Goal: Task Accomplishment & Management: Complete application form

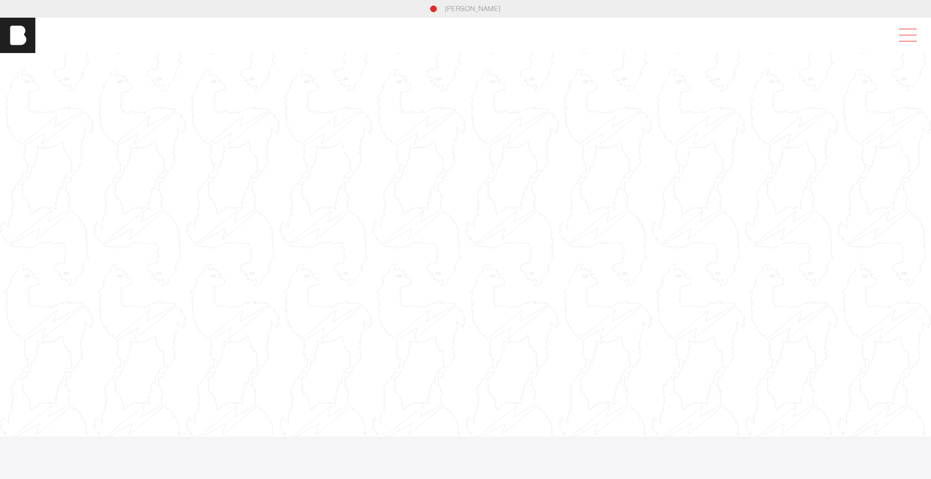
click at [912, 28] on span at bounding box center [904, 35] width 25 height 20
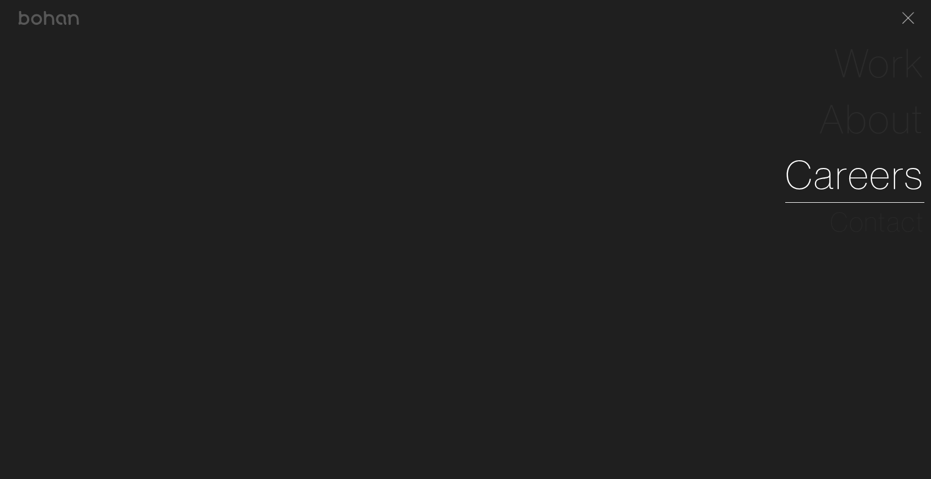
click at [852, 173] on link "Careers" at bounding box center [854, 175] width 139 height 56
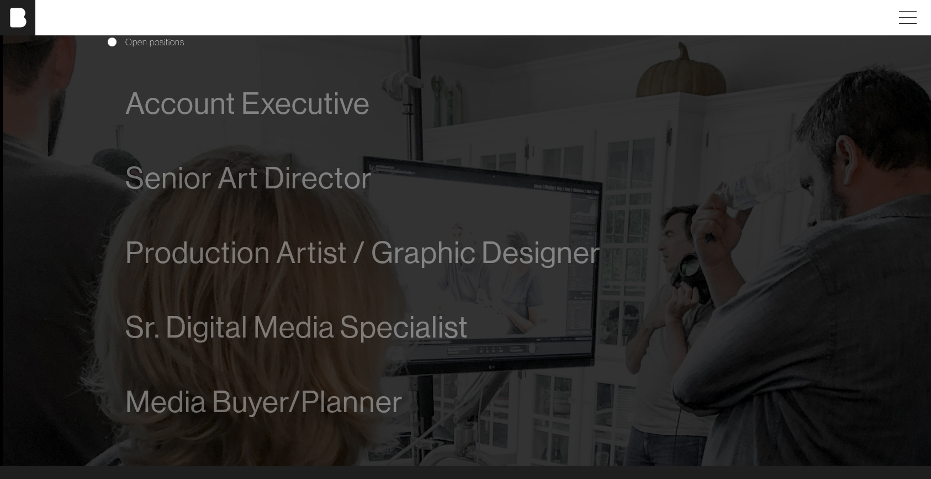
scroll to position [668, 0]
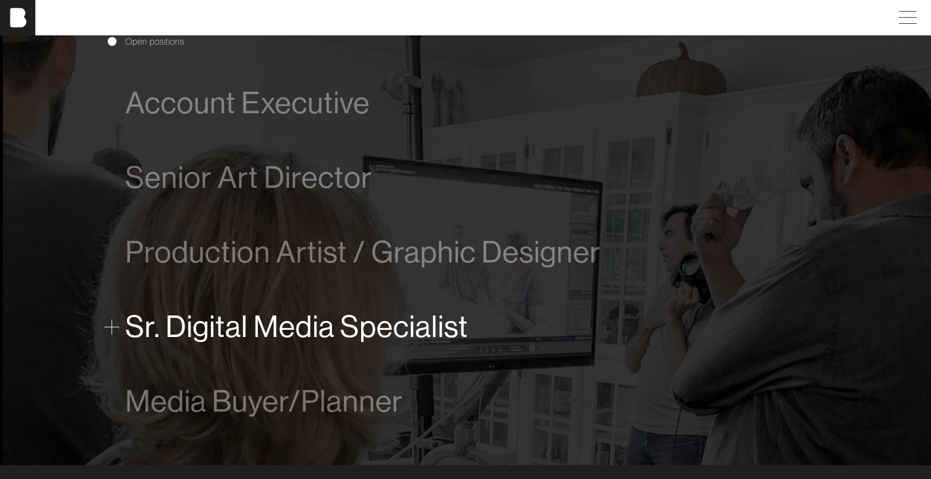
click at [251, 327] on span "Sr. Digital Media Specialist" at bounding box center [296, 327] width 343 height 34
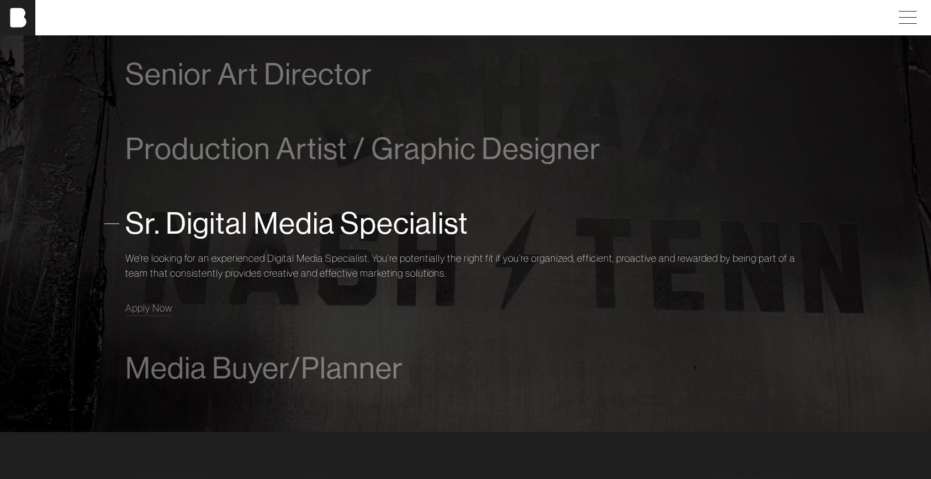
scroll to position [834, 0]
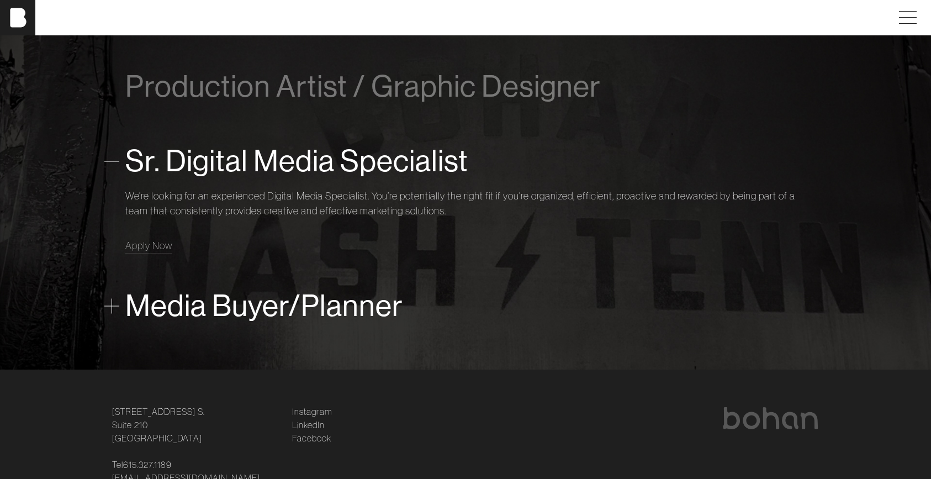
click at [167, 309] on span "Media Buyer/Planner" at bounding box center [264, 306] width 278 height 34
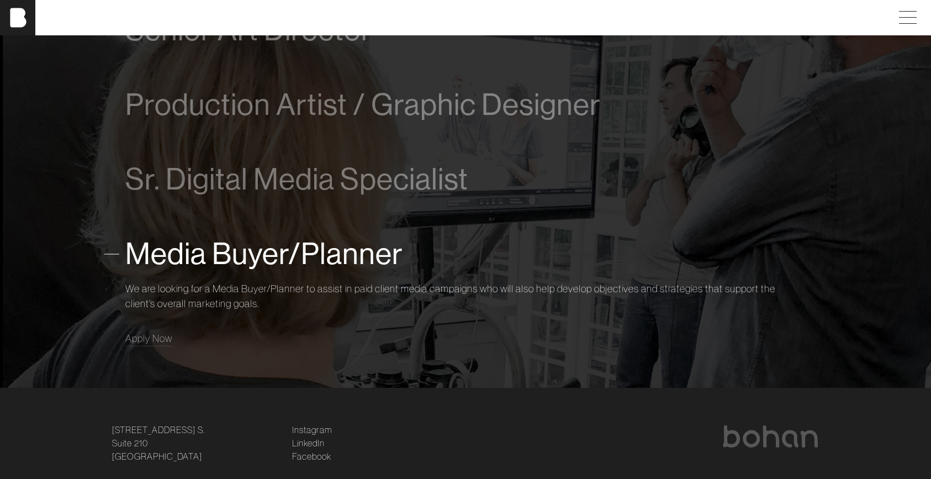
scroll to position [806, 0]
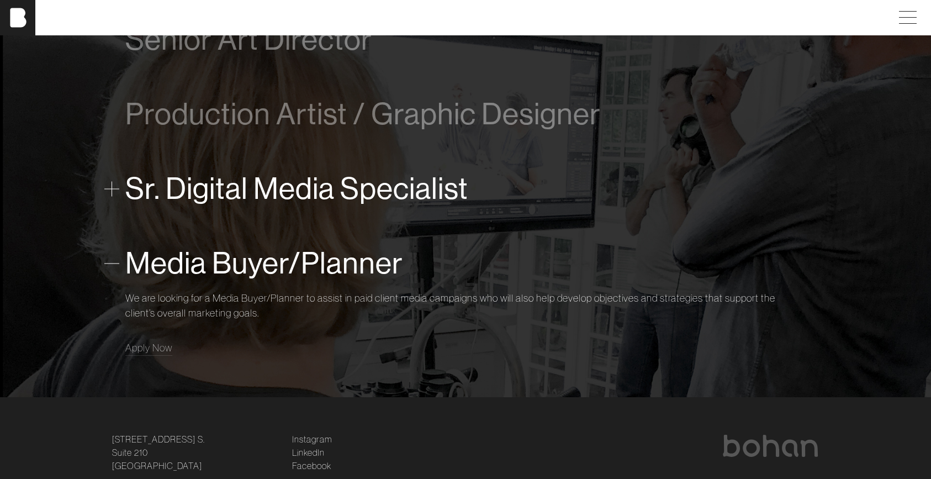
click at [299, 181] on span "Sr. Digital Media Specialist" at bounding box center [296, 189] width 343 height 34
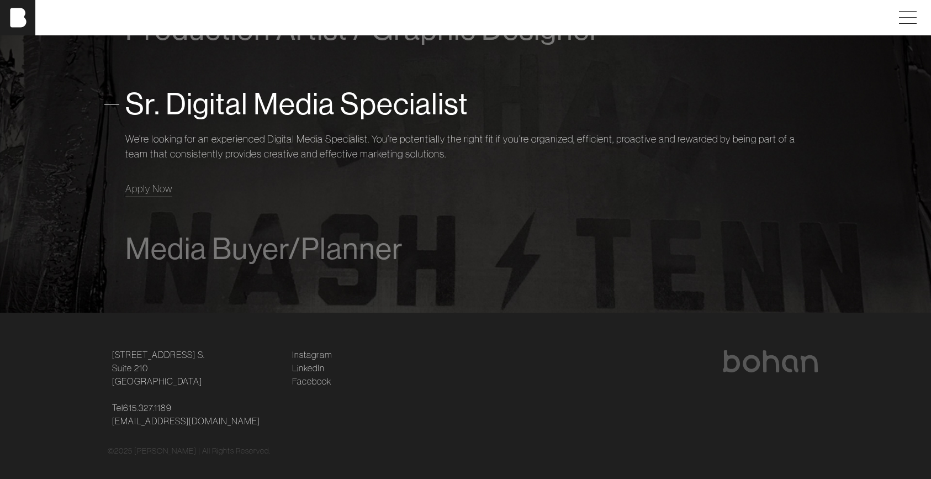
scroll to position [904, 0]
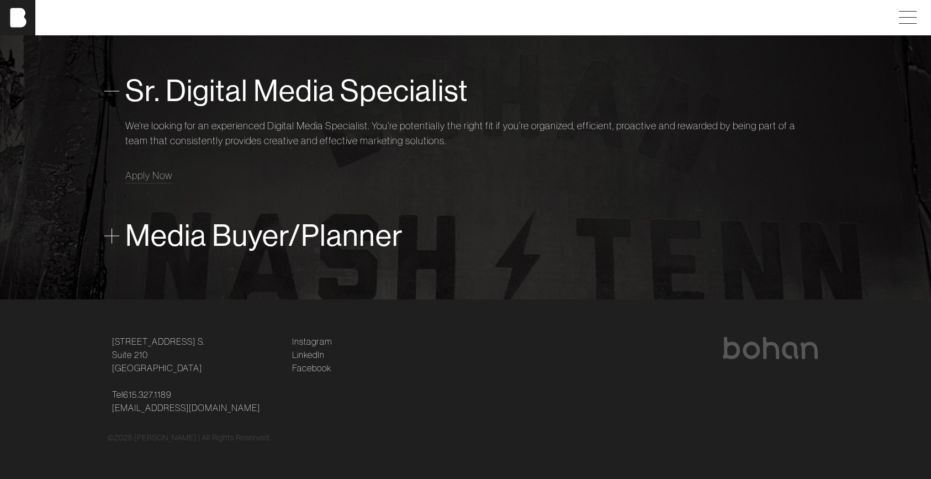
click at [300, 227] on span "Media Buyer/Planner" at bounding box center [264, 236] width 278 height 34
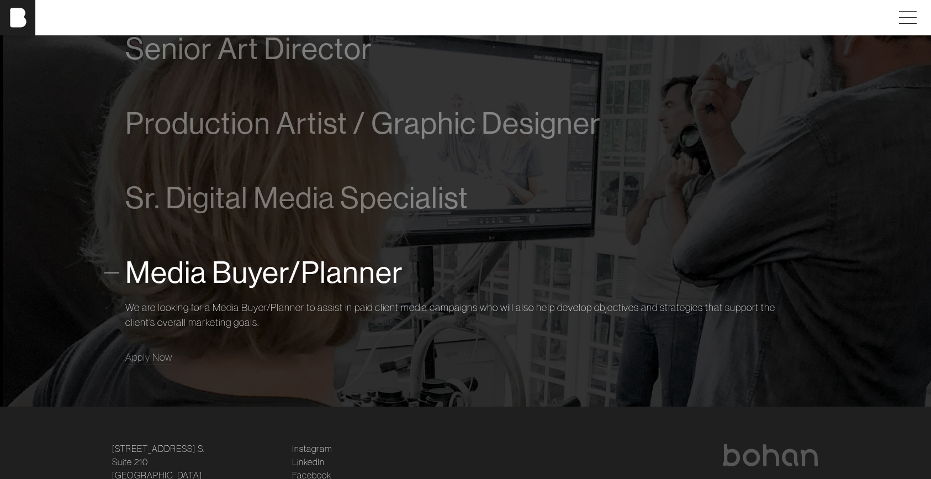
scroll to position [799, 0]
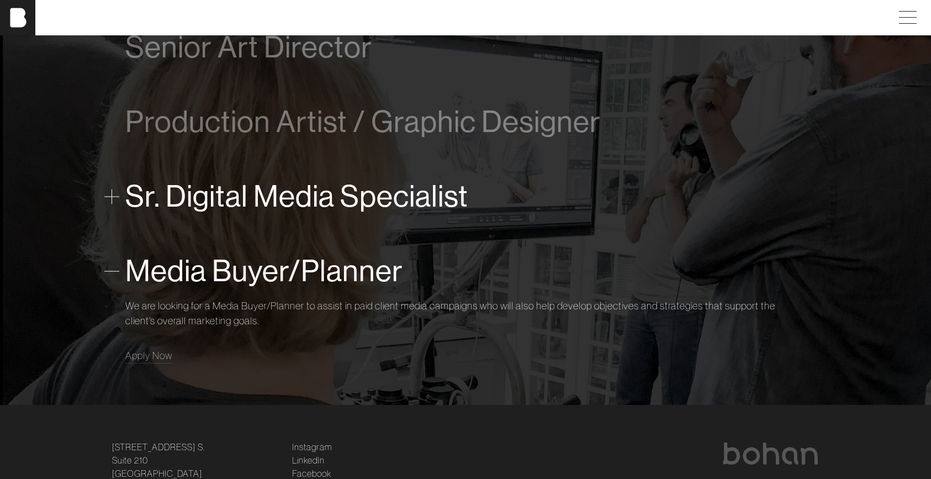
click at [298, 198] on span "Sr. Digital Media Specialist" at bounding box center [296, 196] width 343 height 34
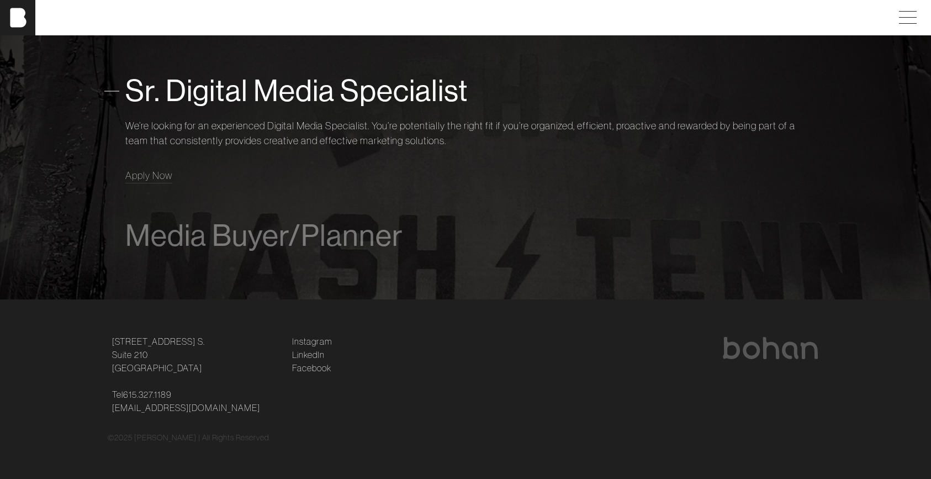
scroll to position [904, 0]
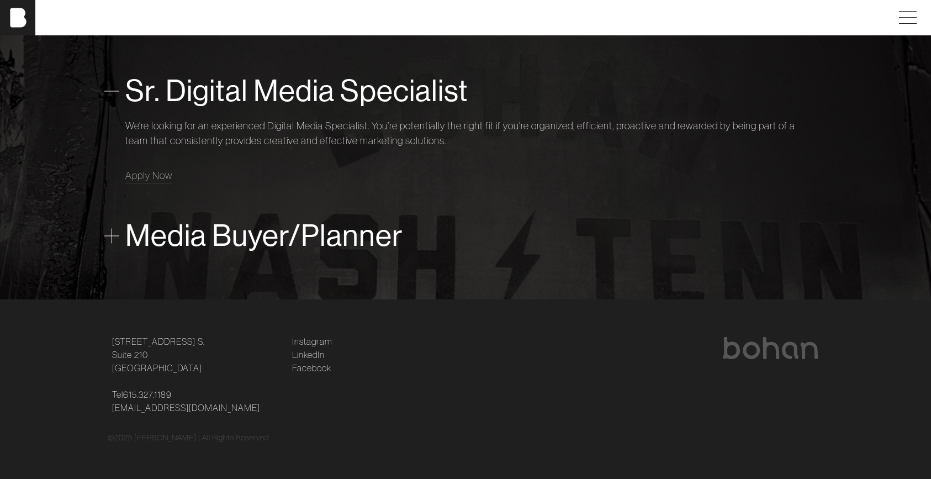
click at [259, 247] on span "Media Buyer/Planner" at bounding box center [264, 236] width 278 height 34
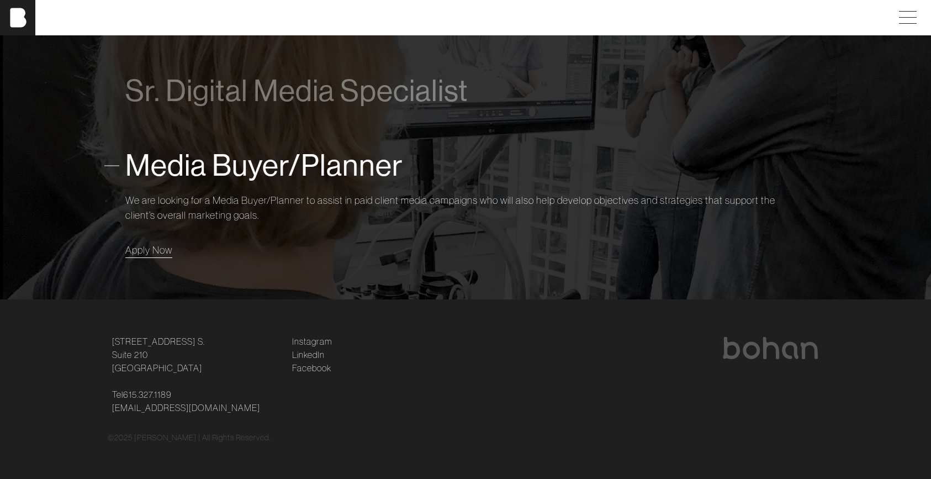
click at [143, 251] on span "Apply Now" at bounding box center [148, 249] width 47 height 13
